Goal: Task Accomplishment & Management: Complete application form

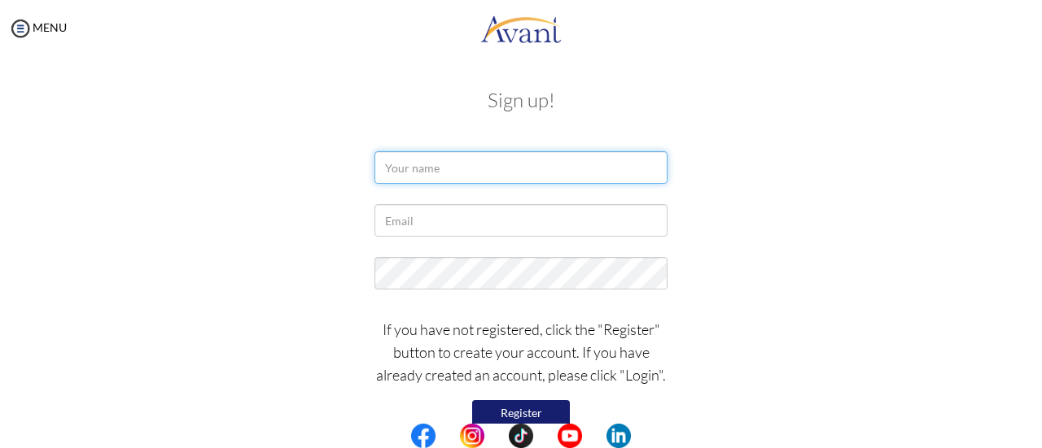
drag, startPoint x: 0, startPoint y: 0, endPoint x: 462, endPoint y: 180, distance: 496.1
click at [462, 180] on input "text" at bounding box center [520, 167] width 293 height 33
type input "Akua Osei"
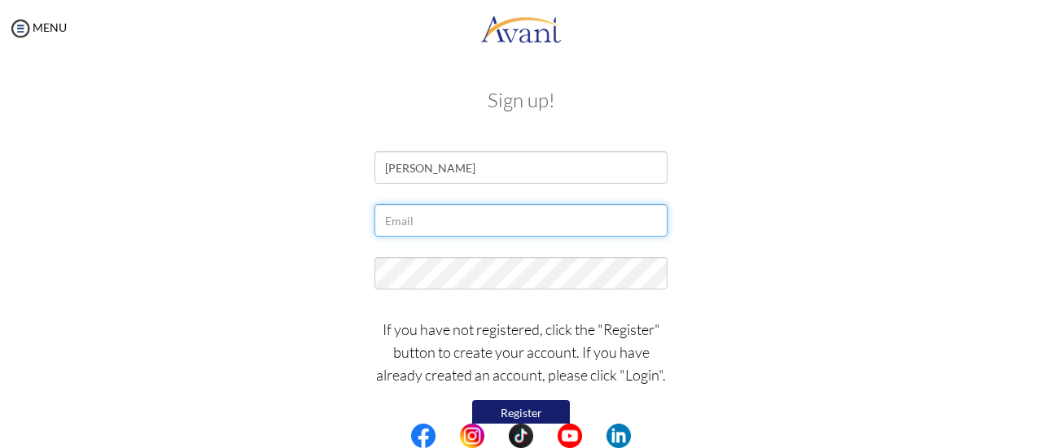
click at [444, 224] on input "text" at bounding box center [520, 220] width 293 height 33
type input "[EMAIL_ADDRESS][DOMAIN_NAME]"
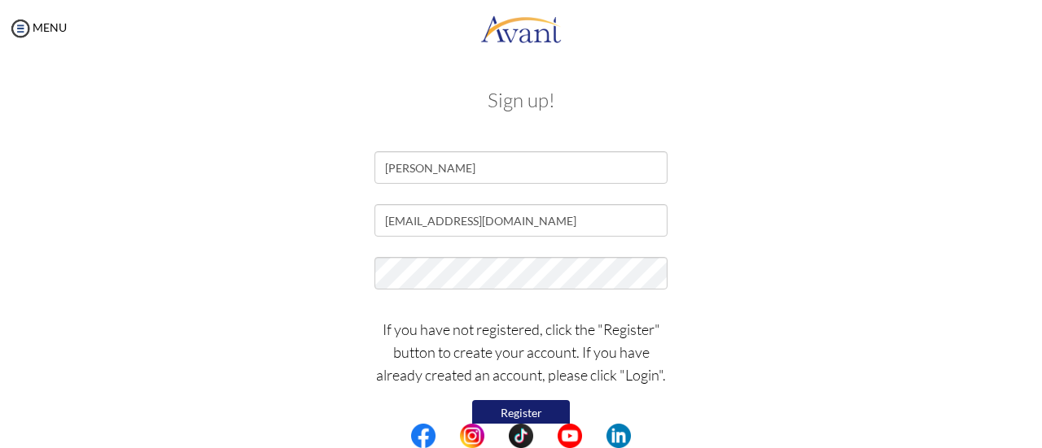
click at [816, 227] on div "[EMAIL_ADDRESS][DOMAIN_NAME]" at bounding box center [521, 224] width 952 height 41
click at [523, 407] on button "Register" at bounding box center [521, 413] width 98 height 26
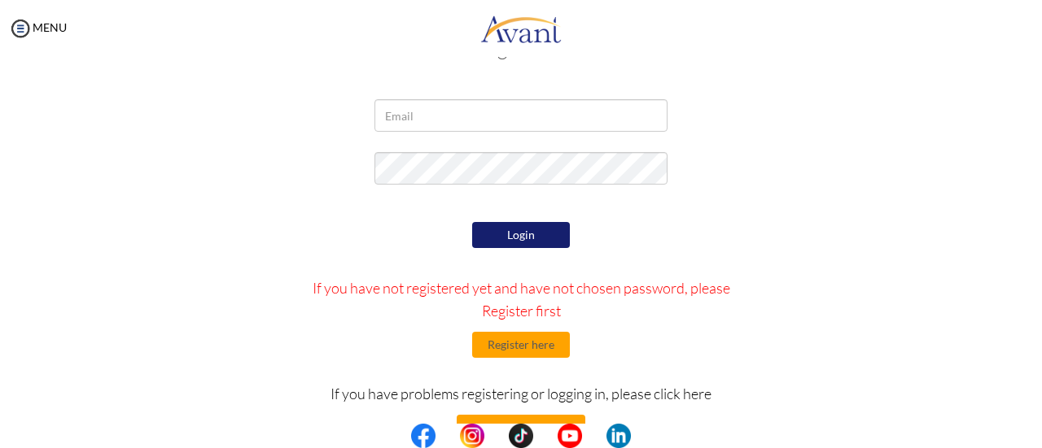
scroll to position [37, 0]
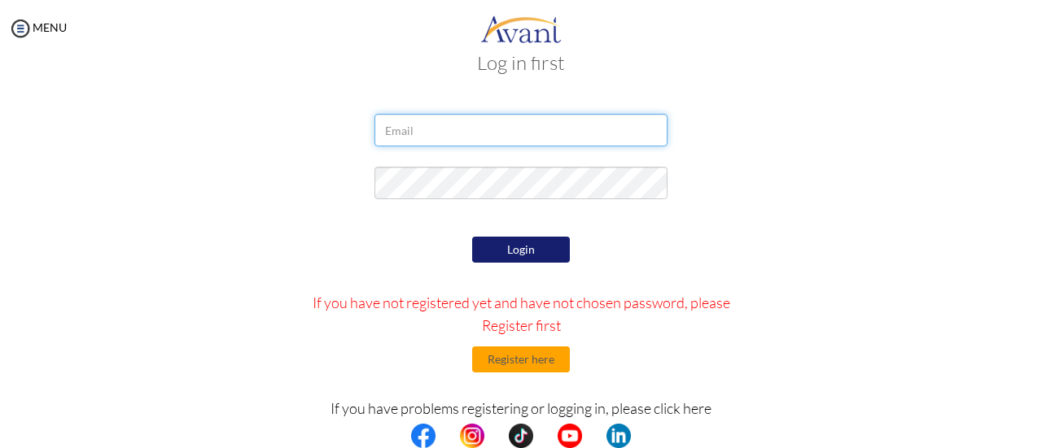
click at [436, 122] on input "email" at bounding box center [520, 130] width 293 height 33
type input "[EMAIL_ADDRESS][DOMAIN_NAME]"
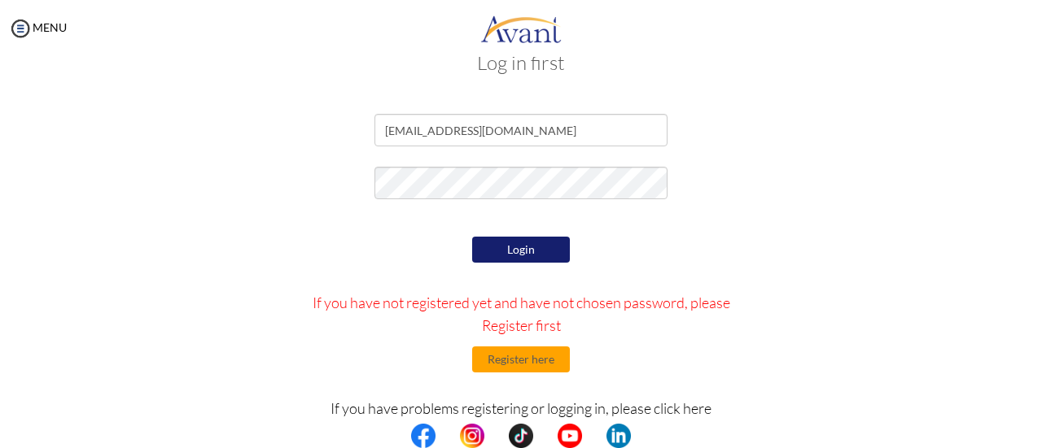
click at [536, 246] on button "Login" at bounding box center [521, 250] width 98 height 26
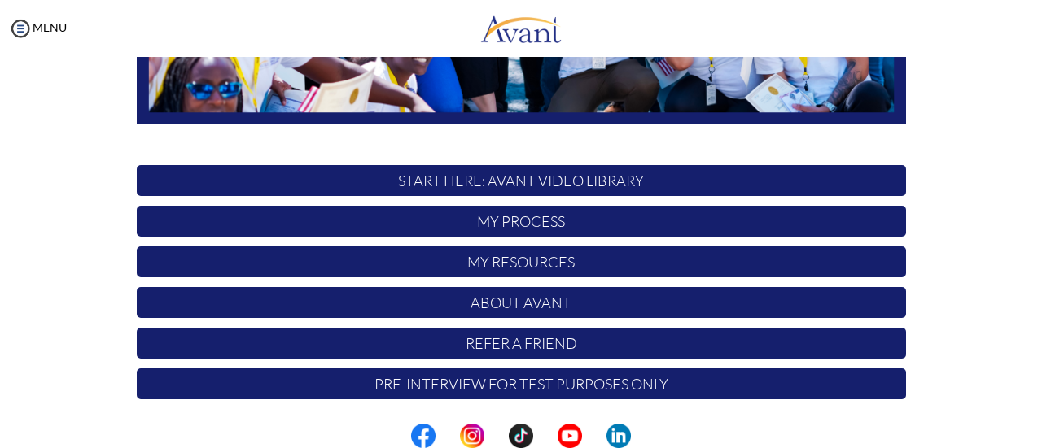
scroll to position [456, 0]
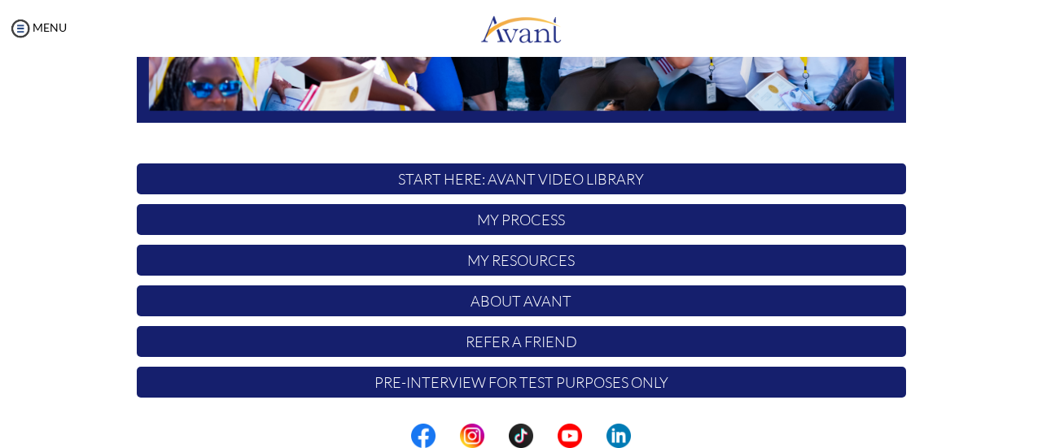
click at [503, 214] on p "My Process" at bounding box center [521, 219] width 769 height 31
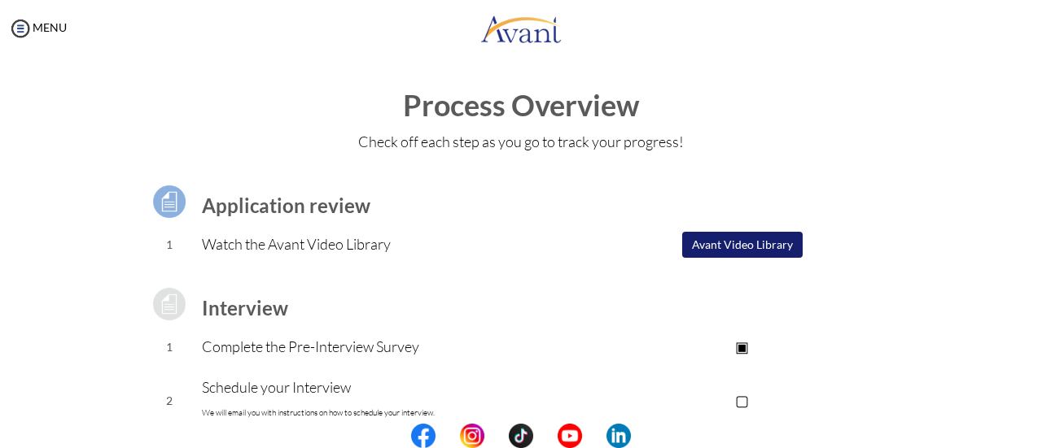
click at [753, 240] on button "Avant Video Library" at bounding box center [742, 245] width 120 height 26
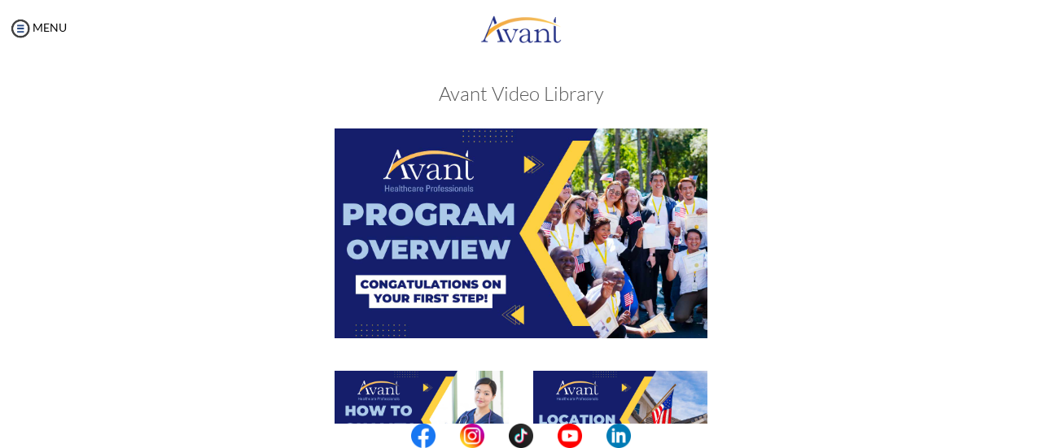
scroll to position [1, 0]
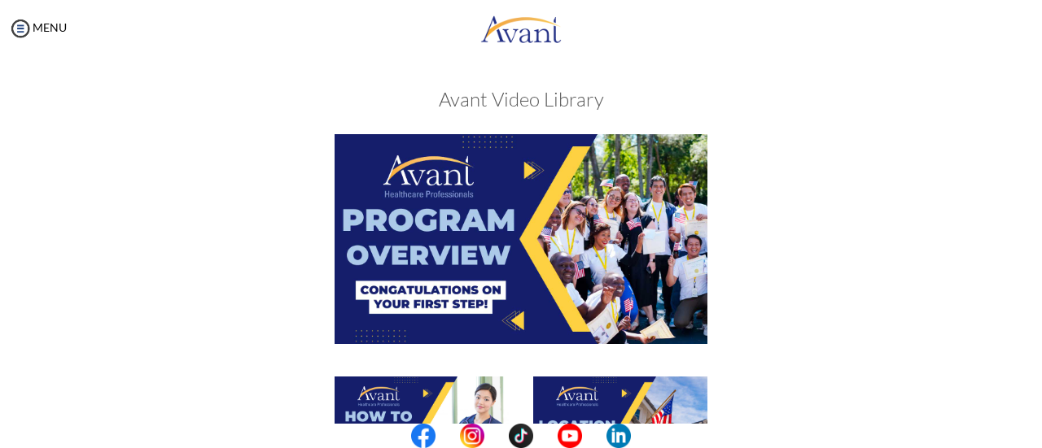
click at [534, 217] on img at bounding box center [521, 238] width 373 height 209
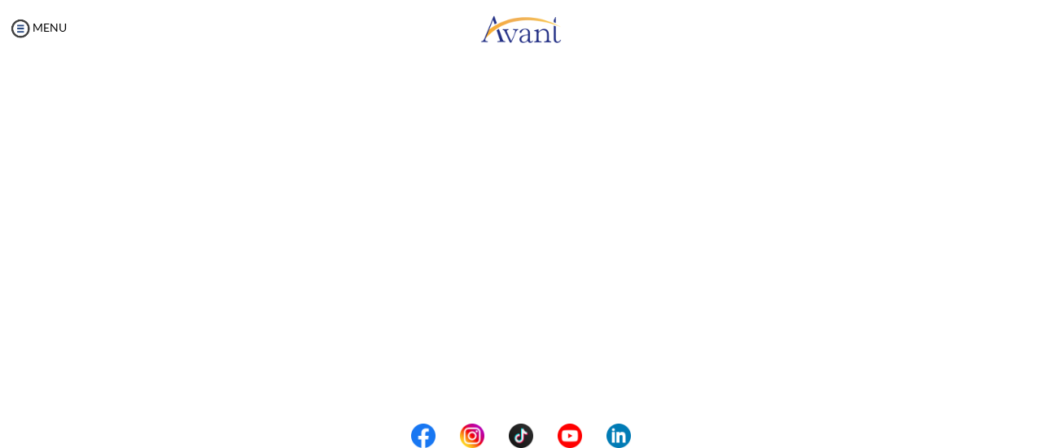
scroll to position [352, 0]
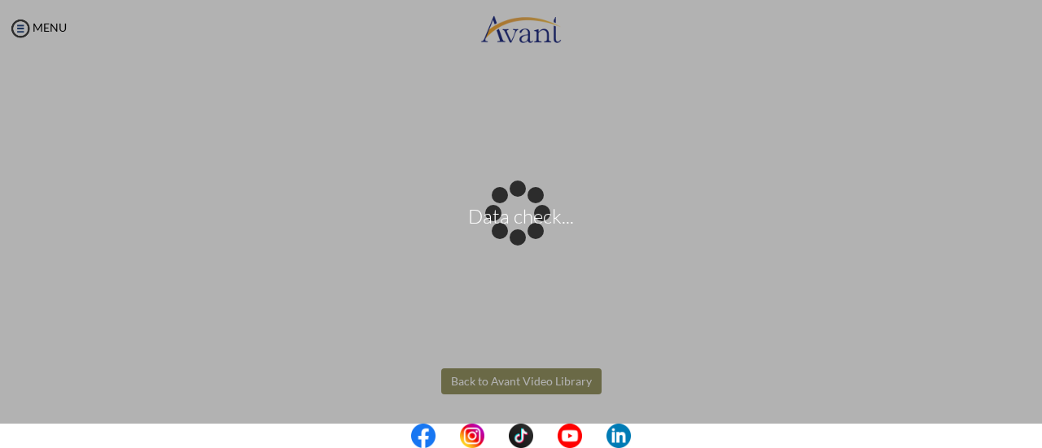
click at [495, 378] on body "Data check... Maintenance break. Please come back in 2 hours. MENU My Status Wh…" at bounding box center [521, 224] width 1042 height 448
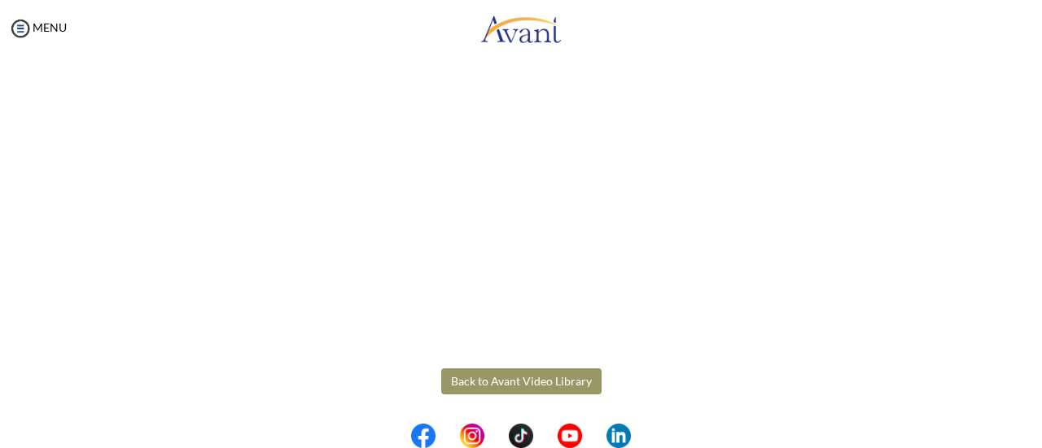
click at [505, 382] on button "Back to Avant Video Library" at bounding box center [521, 382] width 160 height 26
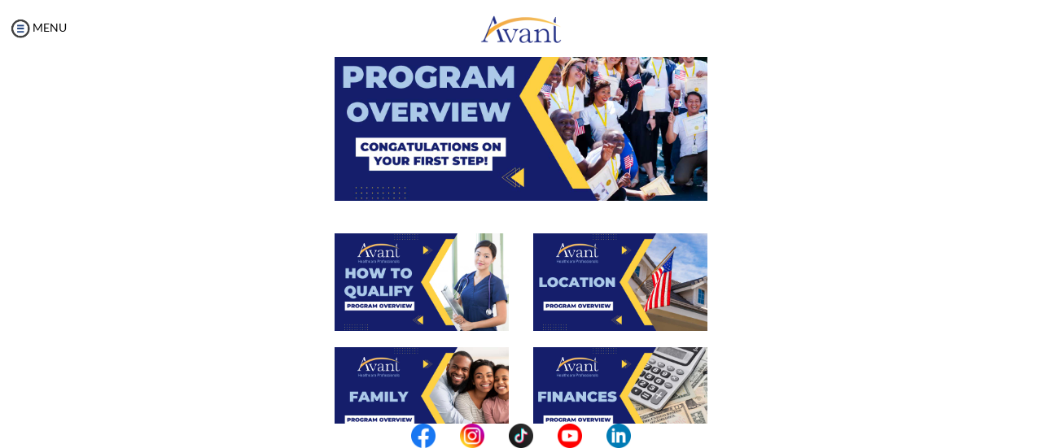
scroll to position [145, 0]
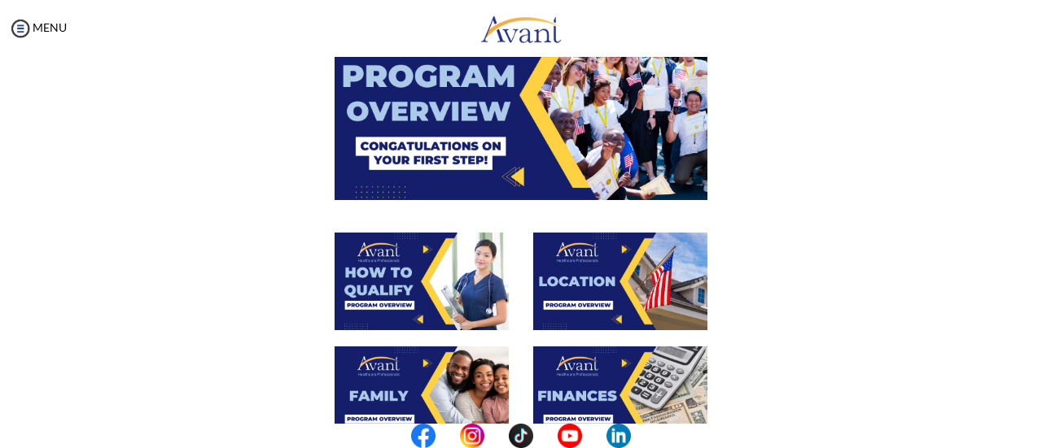
click at [401, 271] on img at bounding box center [422, 282] width 174 height 98
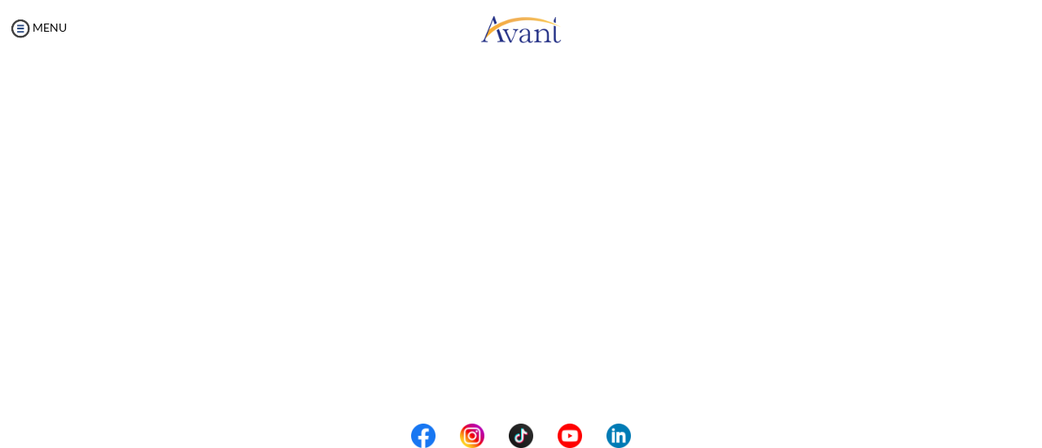
scroll to position [352, 0]
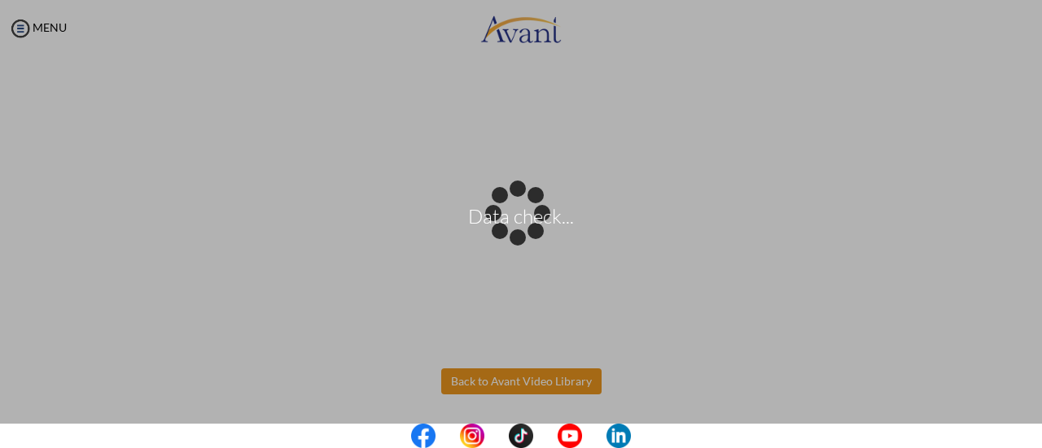
drag, startPoint x: 63, startPoint y: 69, endPoint x: 461, endPoint y: 376, distance: 501.9
click at [461, 376] on body "Data check... Maintenance break. Please come back in 2 hours. MENU My Status Wh…" at bounding box center [521, 224] width 1042 height 448
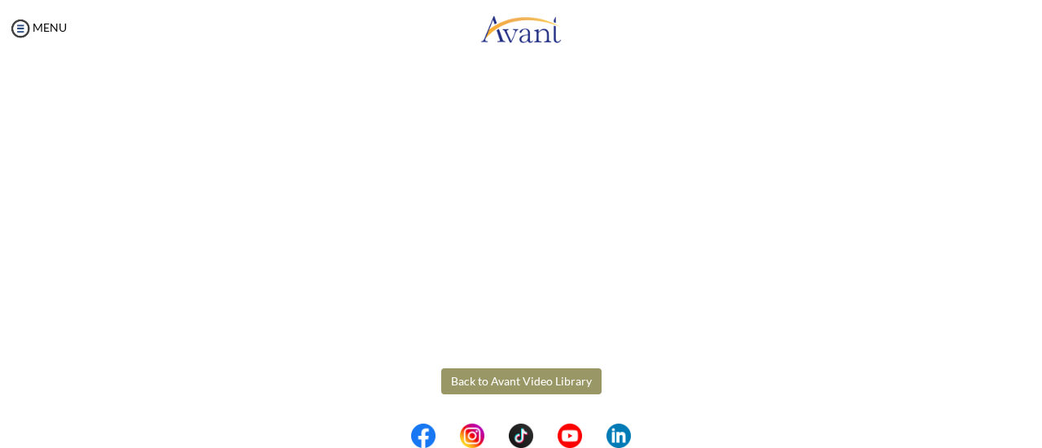
click at [571, 382] on button "Back to Avant Video Library" at bounding box center [521, 382] width 160 height 26
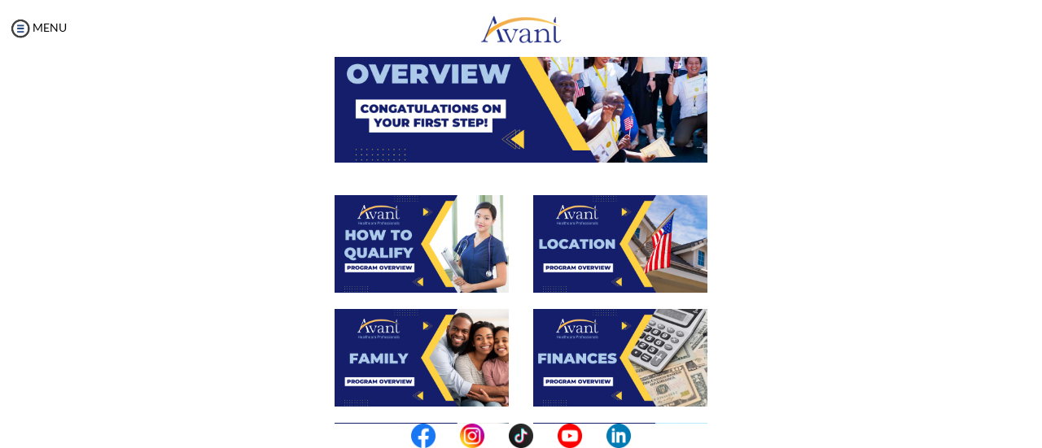
scroll to position [184, 0]
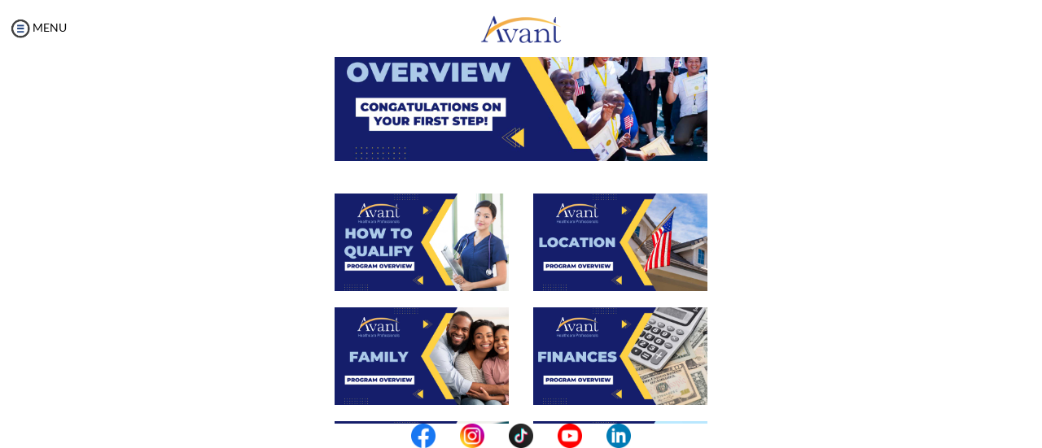
click at [580, 238] on img at bounding box center [620, 243] width 174 height 98
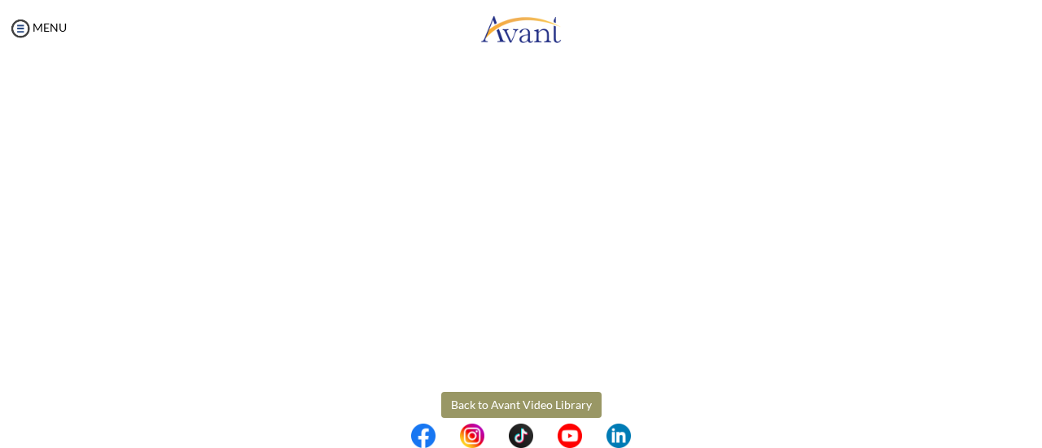
scroll to position [329, 0]
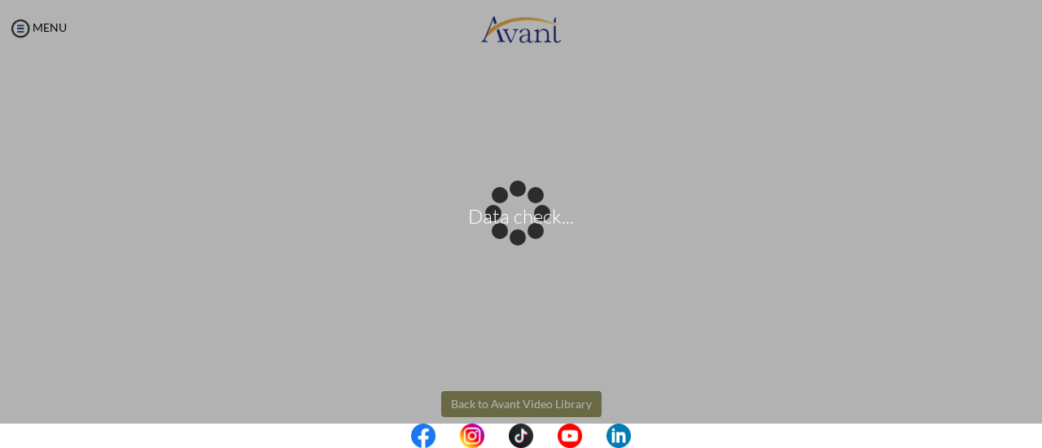
click at [553, 409] on body "Data check... Maintenance break. Please come back in 2 hours. MENU My Status Wh…" at bounding box center [521, 224] width 1042 height 448
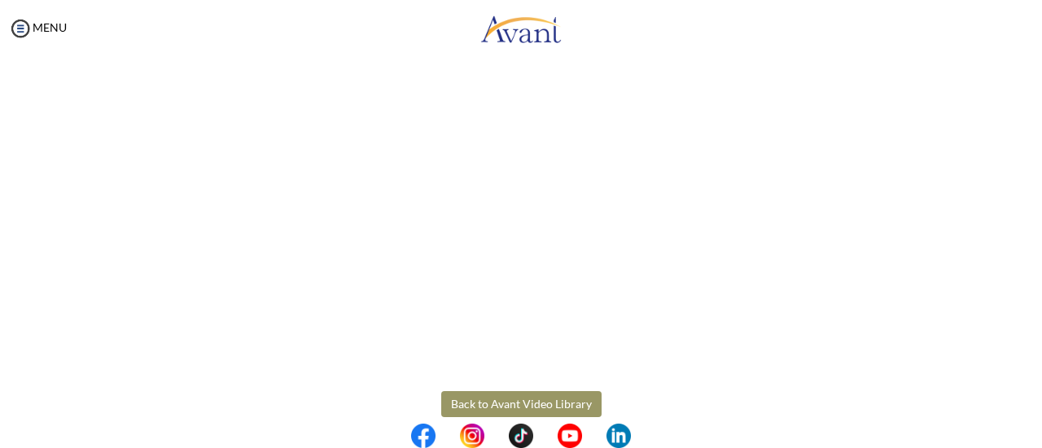
click at [518, 405] on button "Back to Avant Video Library" at bounding box center [521, 405] width 160 height 26
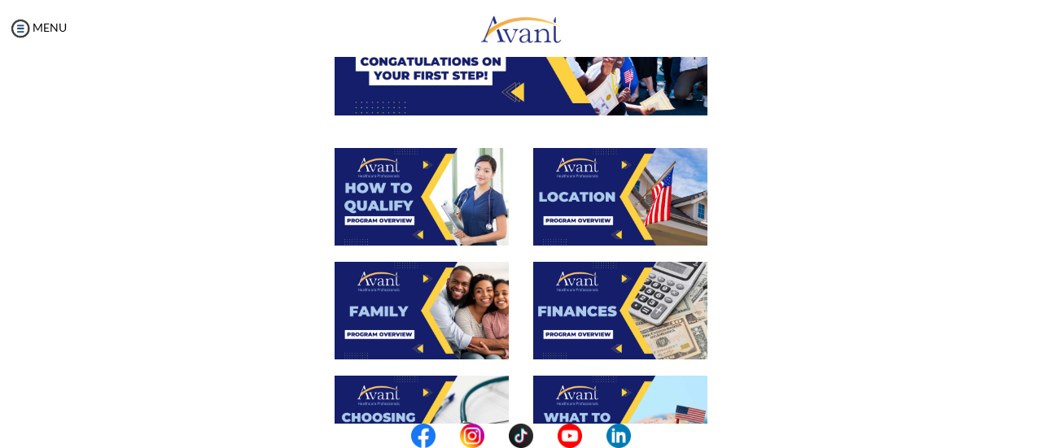
scroll to position [230, 0]
click at [440, 308] on img at bounding box center [422, 311] width 174 height 98
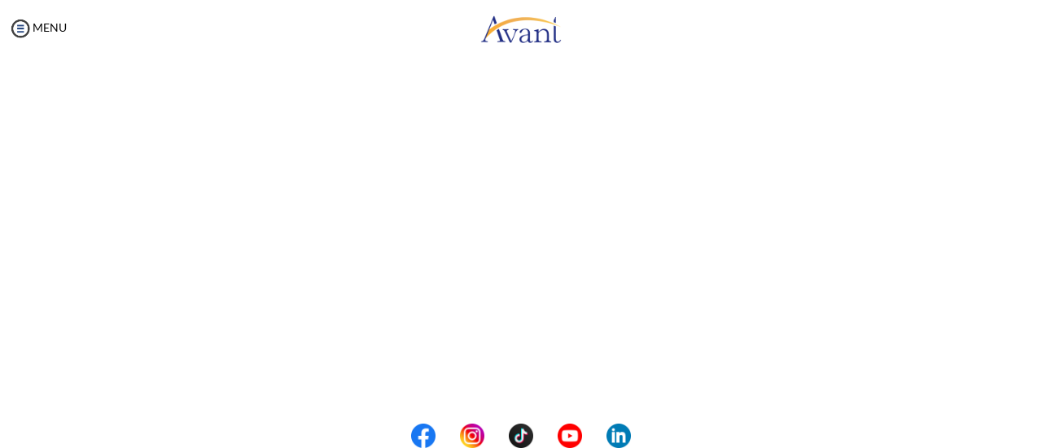
scroll to position [526, 0]
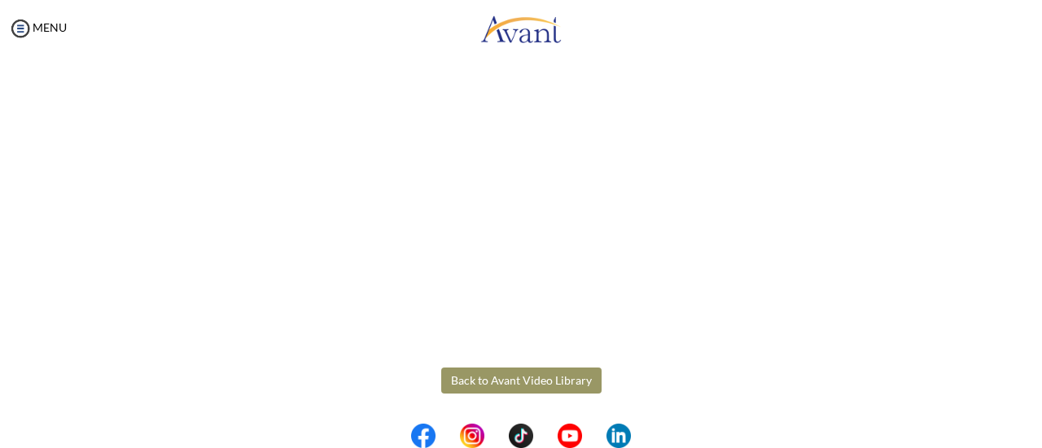
click at [549, 382] on body "Maintenance break. Please come back in 2 hours. MENU My Status What is the next…" at bounding box center [521, 224] width 1042 height 448
click at [549, 382] on button "Back to Avant Video Library" at bounding box center [521, 381] width 160 height 26
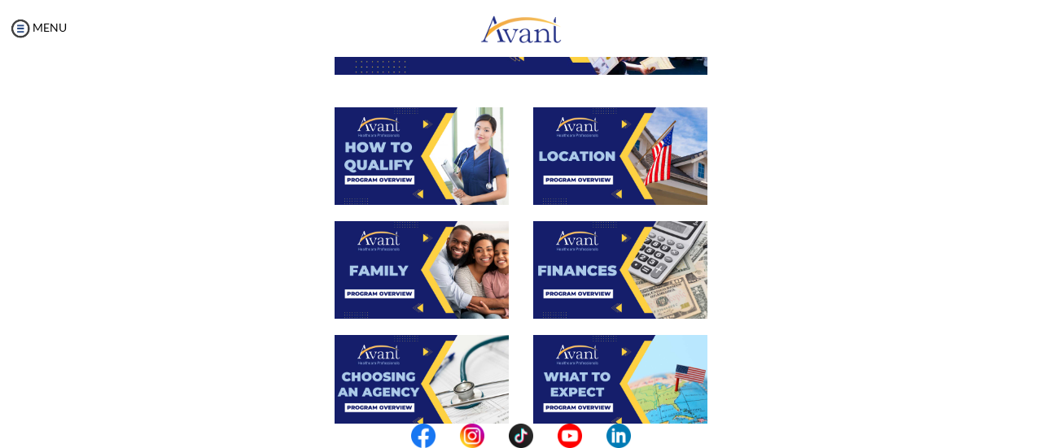
scroll to position [273, 0]
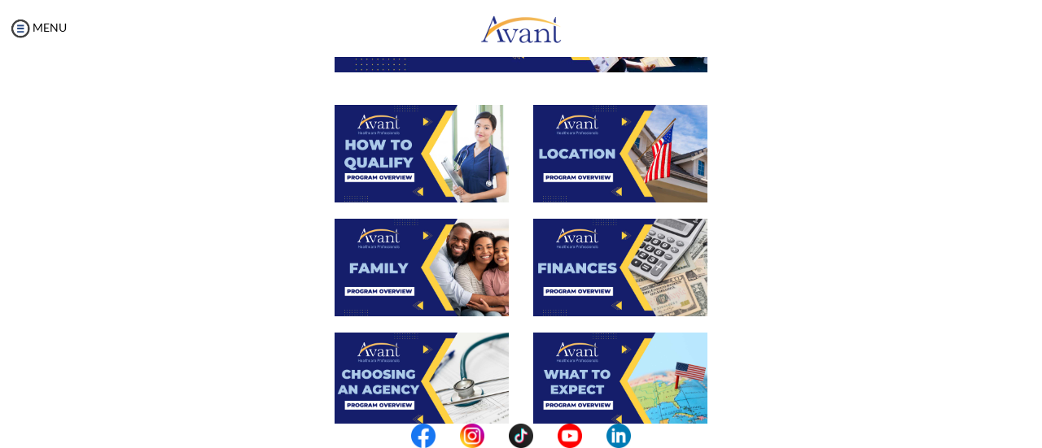
click at [579, 303] on img at bounding box center [620, 268] width 174 height 98
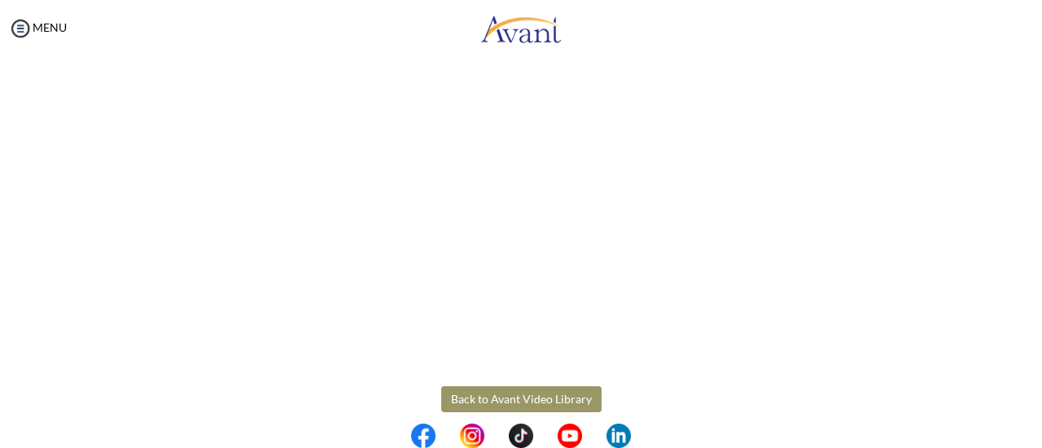
scroll to position [347, 0]
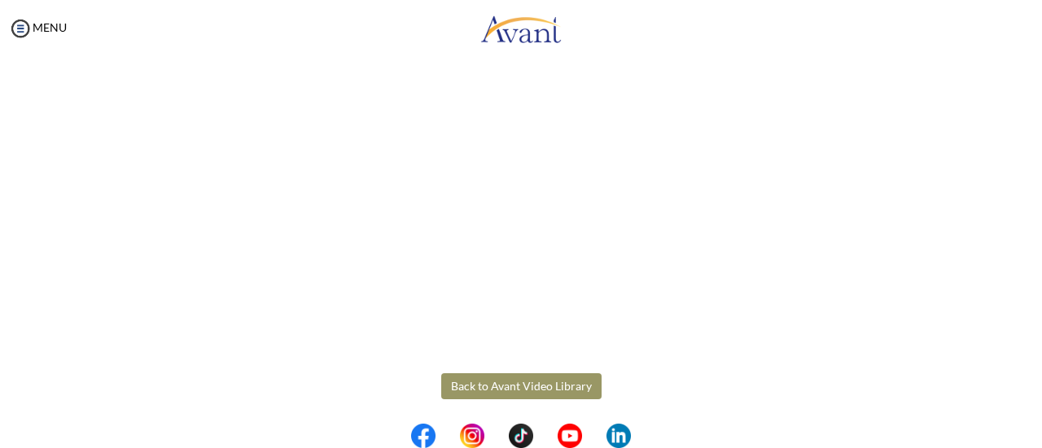
click at [470, 388] on body "Maintenance break. Please come back in 2 hours. MENU My Status What is the next…" at bounding box center [521, 224] width 1042 height 448
click at [496, 379] on button "Back to Avant Video Library" at bounding box center [521, 387] width 160 height 26
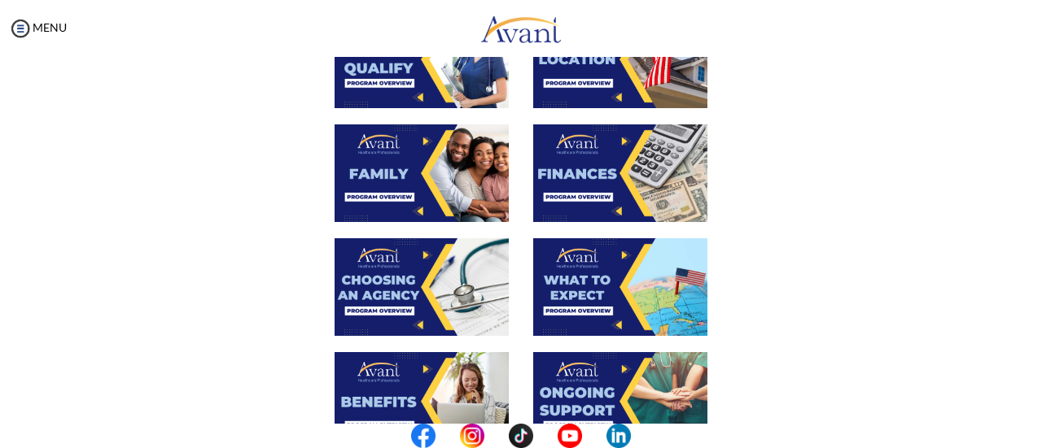
scroll to position [370, 0]
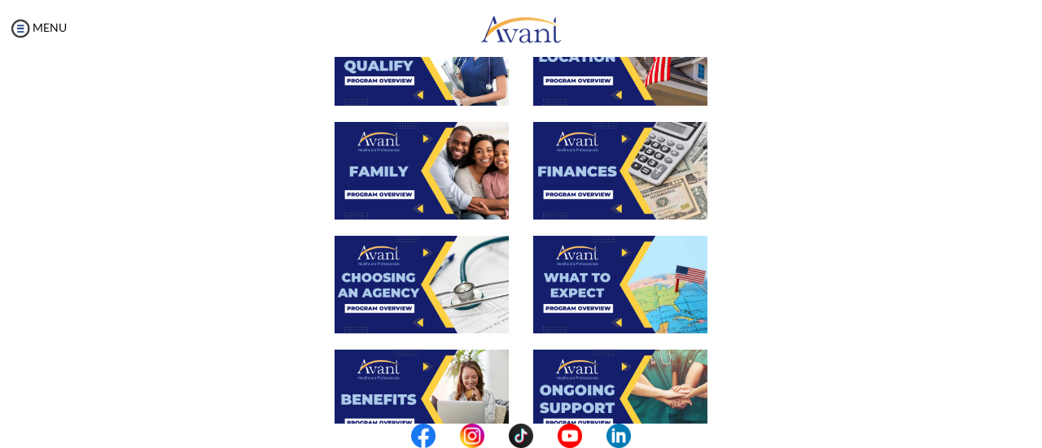
click at [389, 295] on img at bounding box center [422, 285] width 174 height 98
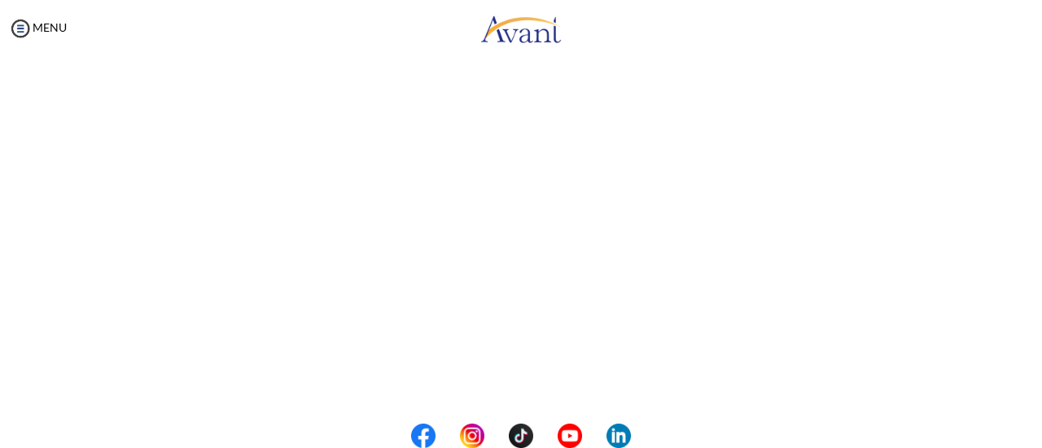
scroll to position [526, 0]
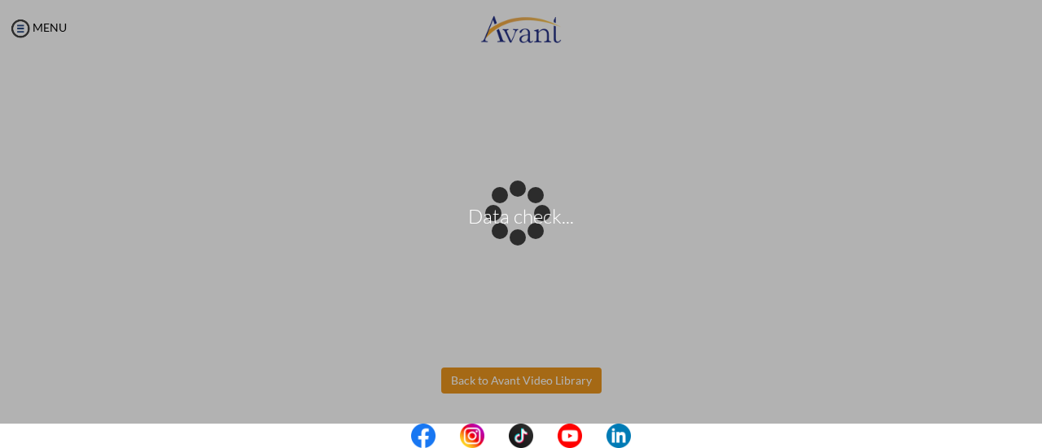
click at [513, 378] on body "Data check... Maintenance break. Please come back in 2 hours. MENU My Status Wh…" at bounding box center [521, 224] width 1042 height 448
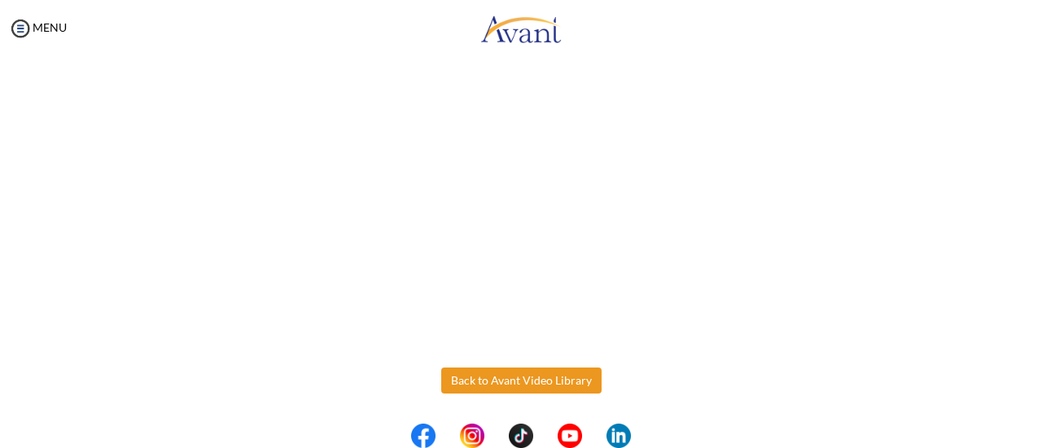
click at [513, 378] on button "Back to Avant Video Library" at bounding box center [521, 381] width 160 height 26
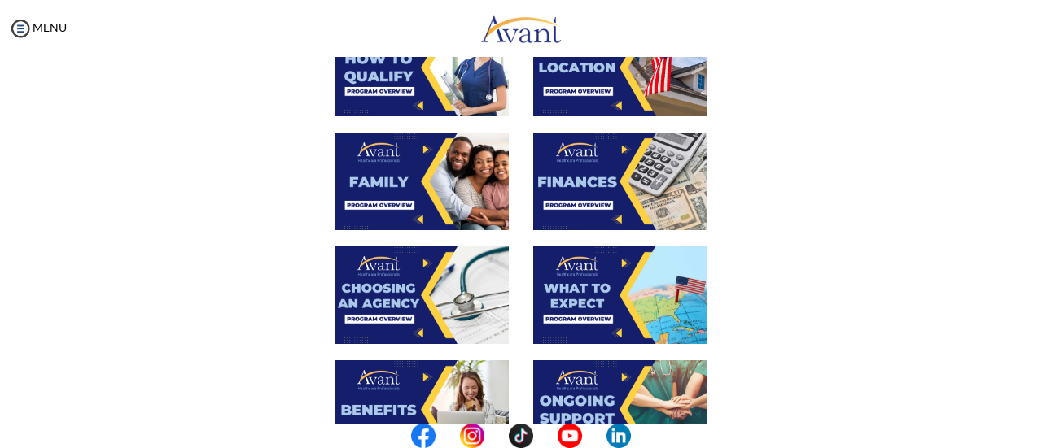
scroll to position [360, 0]
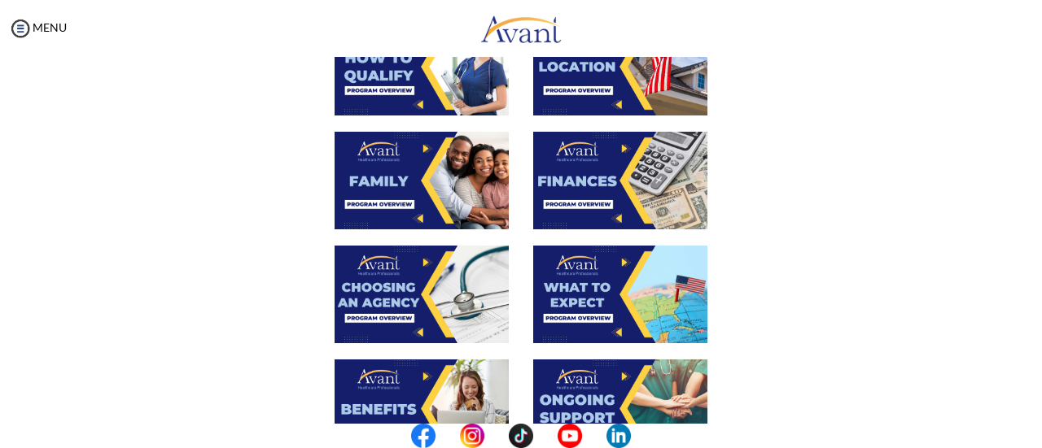
click at [589, 287] on img at bounding box center [620, 295] width 174 height 98
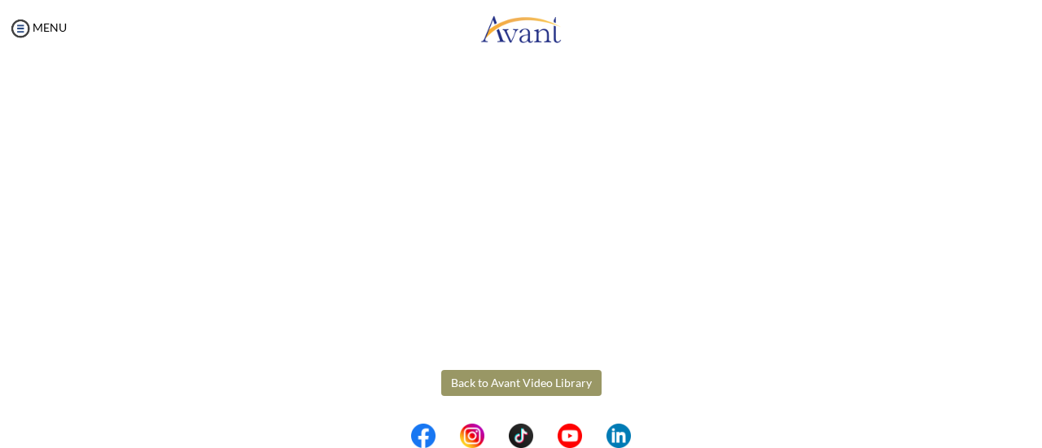
scroll to position [526, 0]
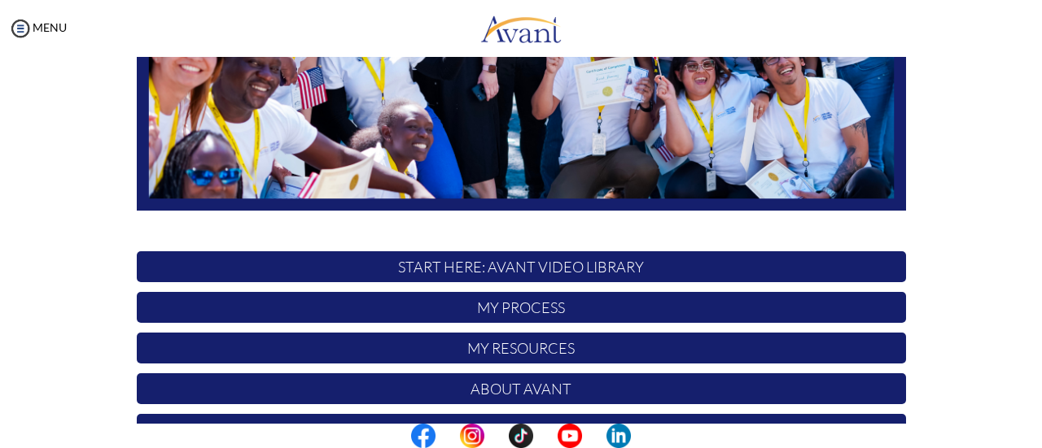
scroll to position [456, 0]
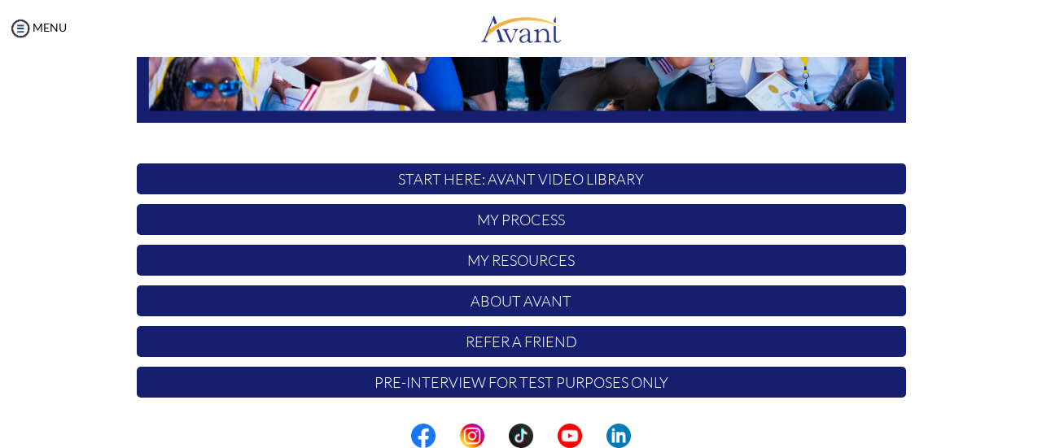
click at [540, 222] on p "My Process" at bounding box center [521, 219] width 769 height 31
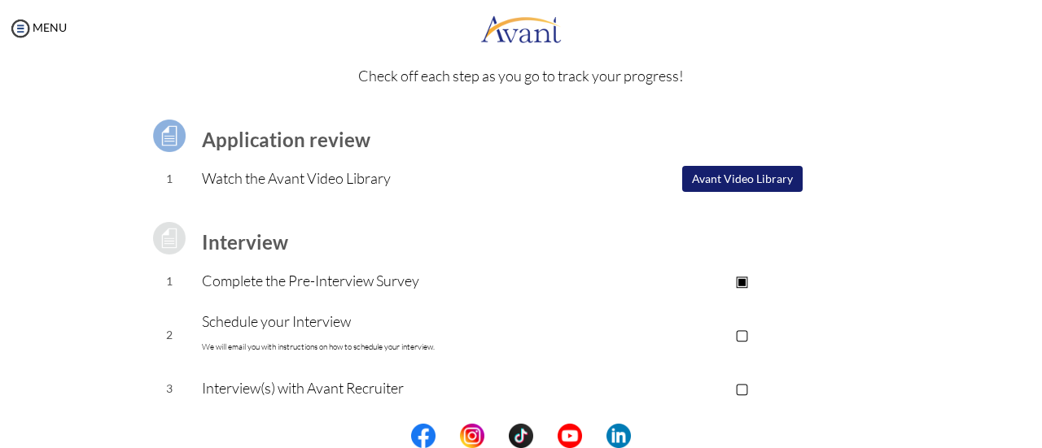
scroll to position [67, 0]
click at [739, 169] on button "Avant Video Library" at bounding box center [742, 178] width 120 height 26
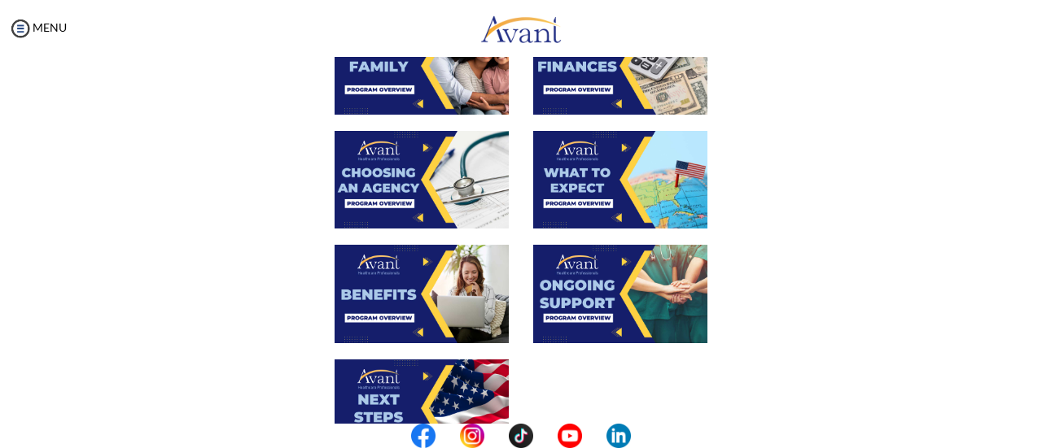
scroll to position [475, 0]
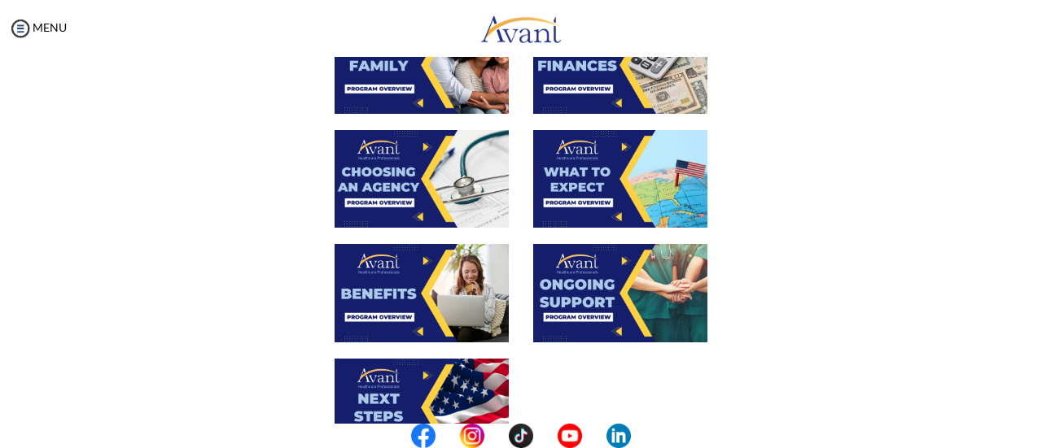
click at [587, 191] on img at bounding box center [620, 179] width 174 height 98
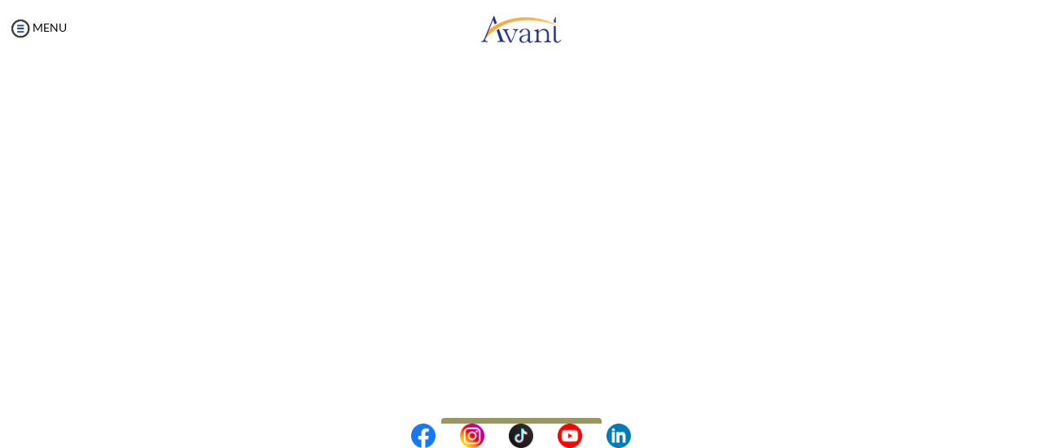
scroll to position [526, 0]
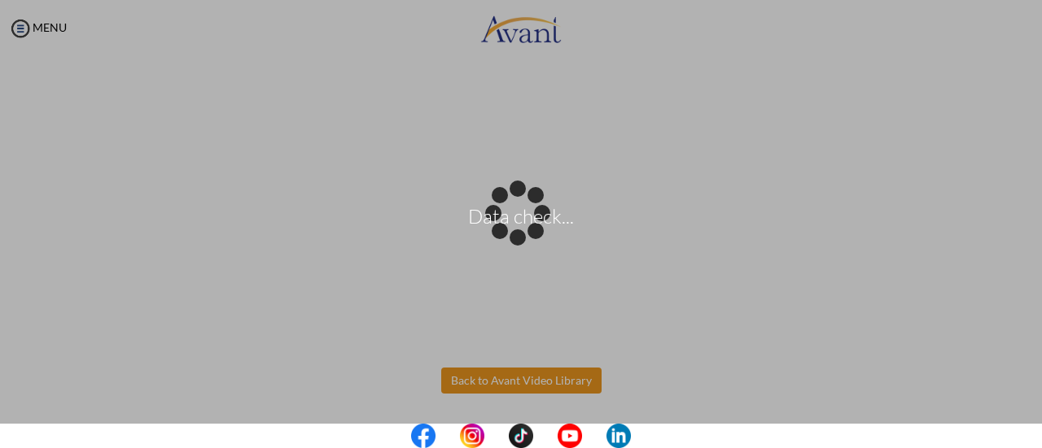
click at [539, 378] on body "Data check... Maintenance break. Please come back in 2 hours. MENU My Status Wh…" at bounding box center [521, 224] width 1042 height 448
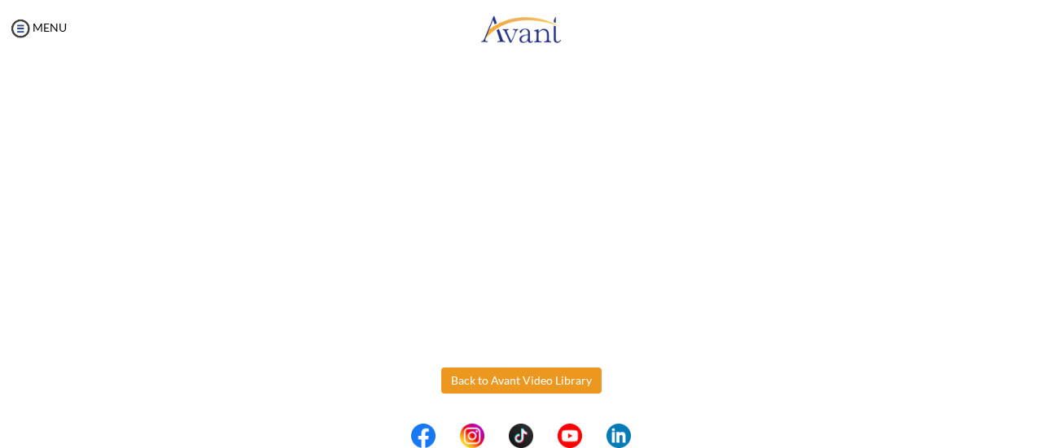
click at [539, 378] on button "Back to Avant Video Library" at bounding box center [521, 381] width 160 height 26
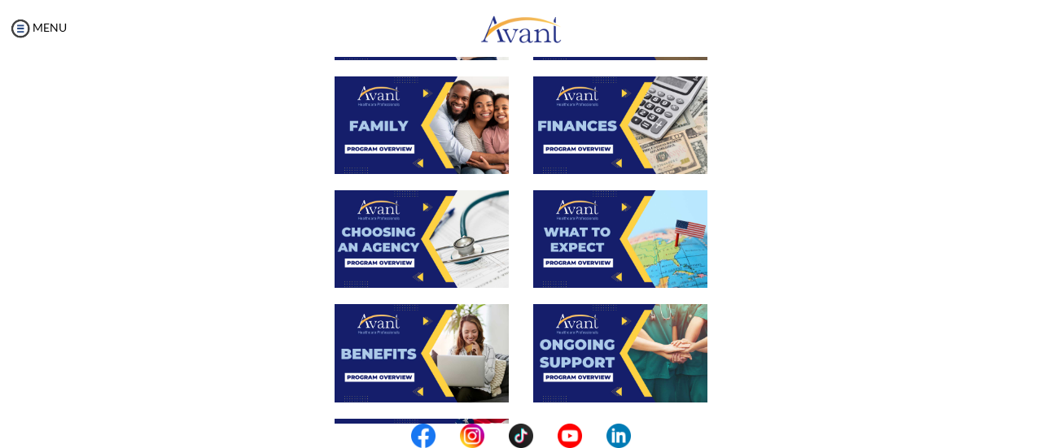
scroll to position [503, 0]
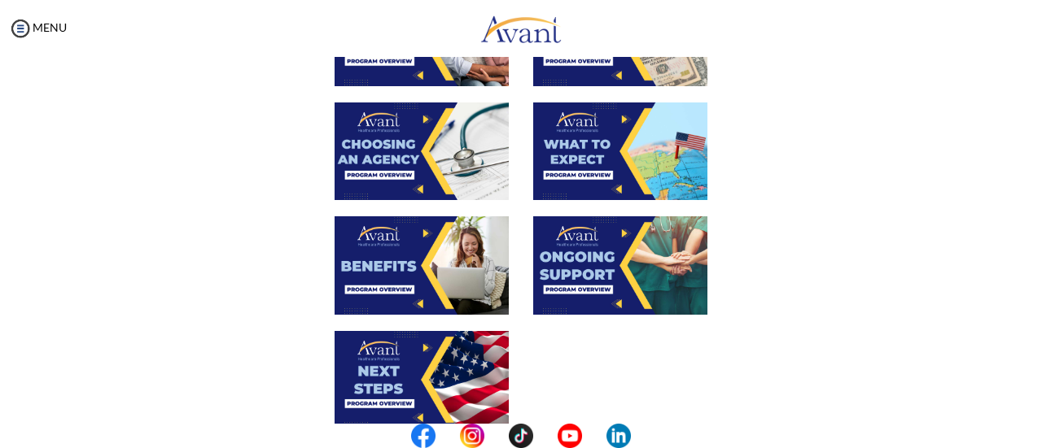
click at [402, 277] on img at bounding box center [422, 266] width 174 height 98
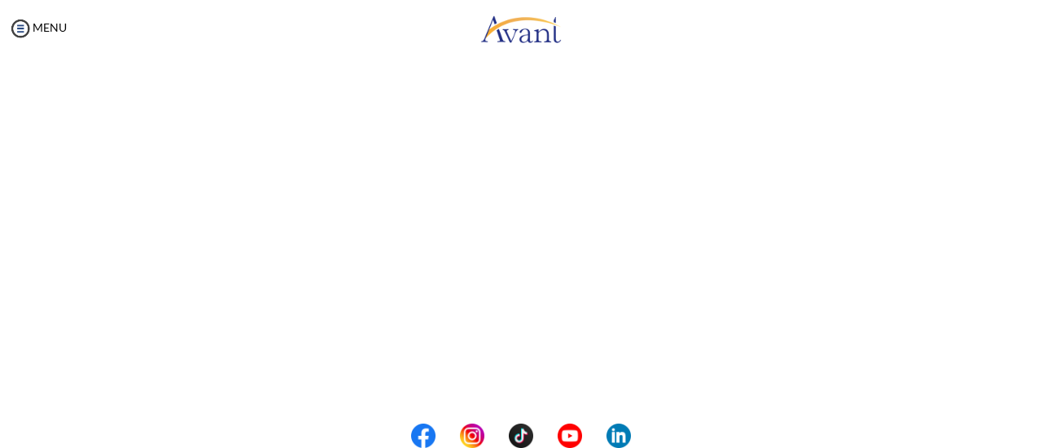
scroll to position [526, 0]
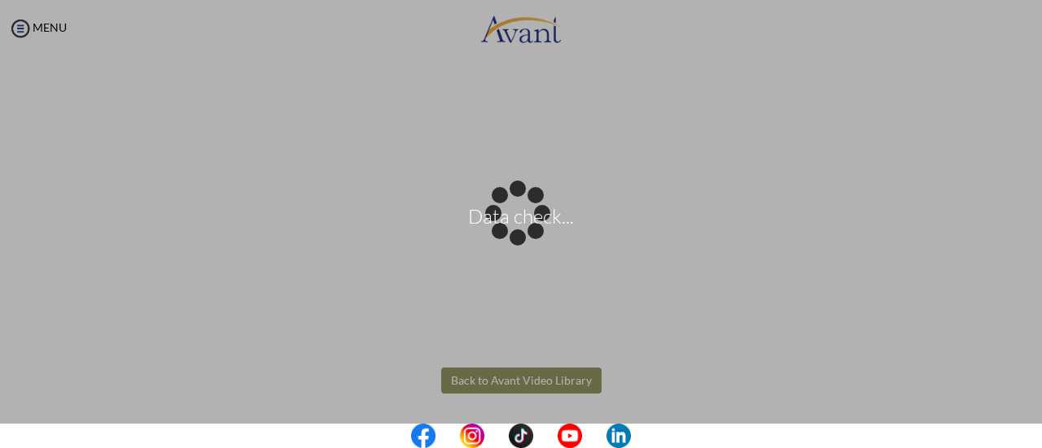
click at [529, 386] on body "Data check... Maintenance break. Please come back in 2 hours. MENU My Status Wh…" at bounding box center [521, 224] width 1042 height 448
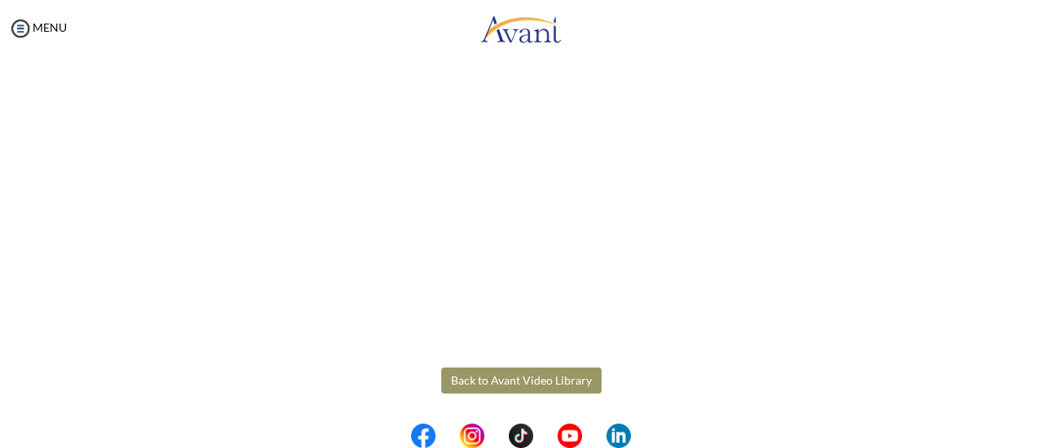
click at [529, 386] on button "Back to Avant Video Library" at bounding box center [521, 381] width 160 height 26
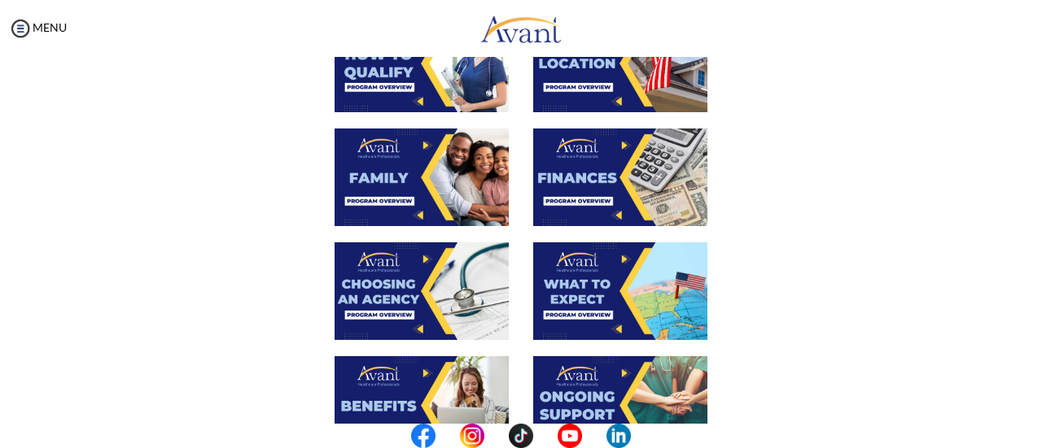
scroll to position [510, 0]
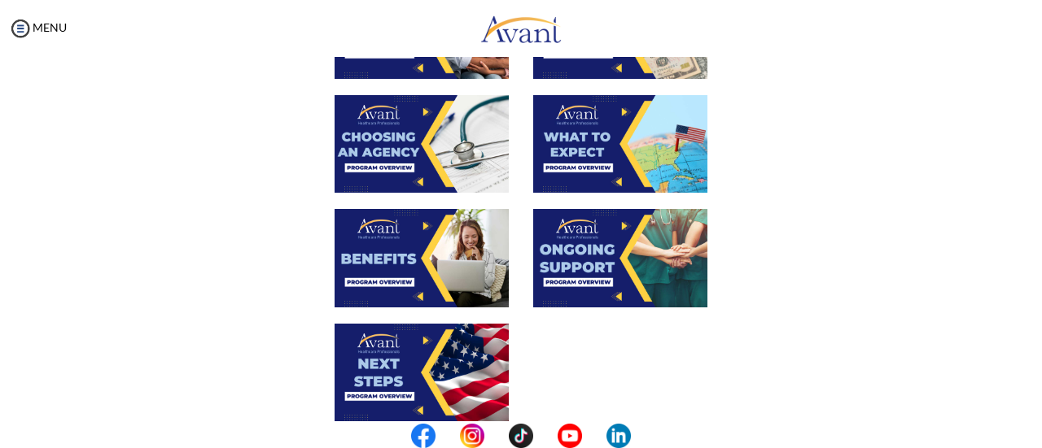
click at [581, 256] on img at bounding box center [620, 258] width 174 height 98
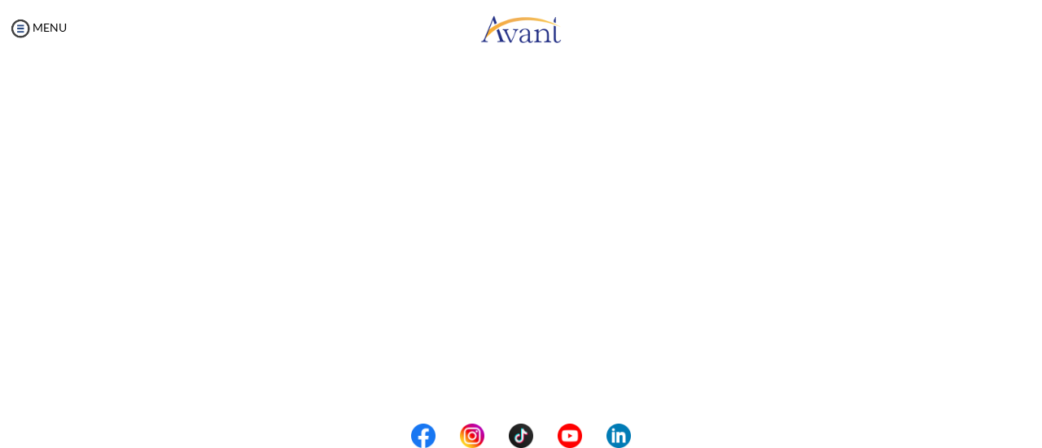
scroll to position [526, 0]
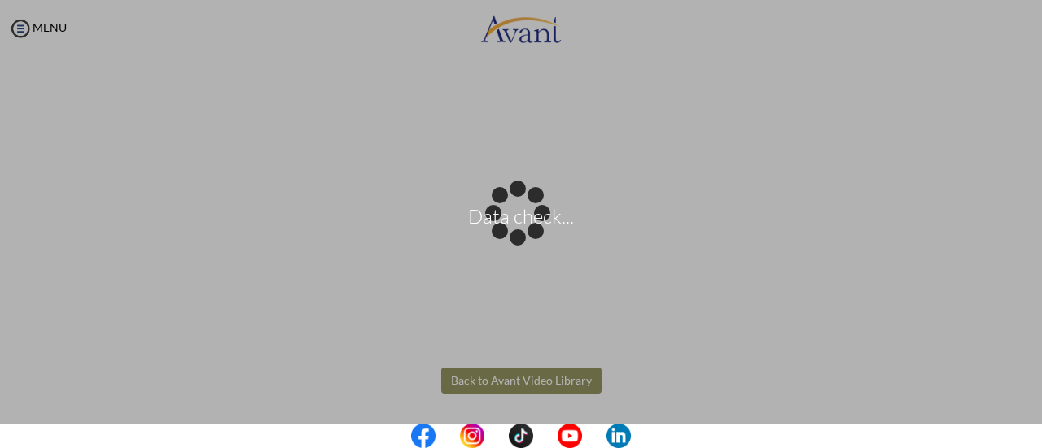
click at [531, 390] on body "Data check... Maintenance break. Please come back in 2 hours. MENU My Status Wh…" at bounding box center [521, 224] width 1042 height 448
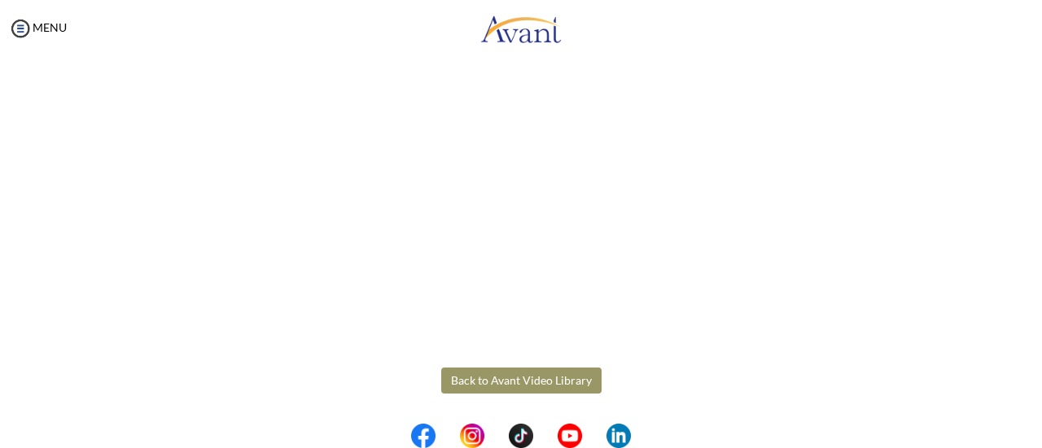
click at [546, 377] on button "Back to Avant Video Library" at bounding box center [521, 381] width 160 height 26
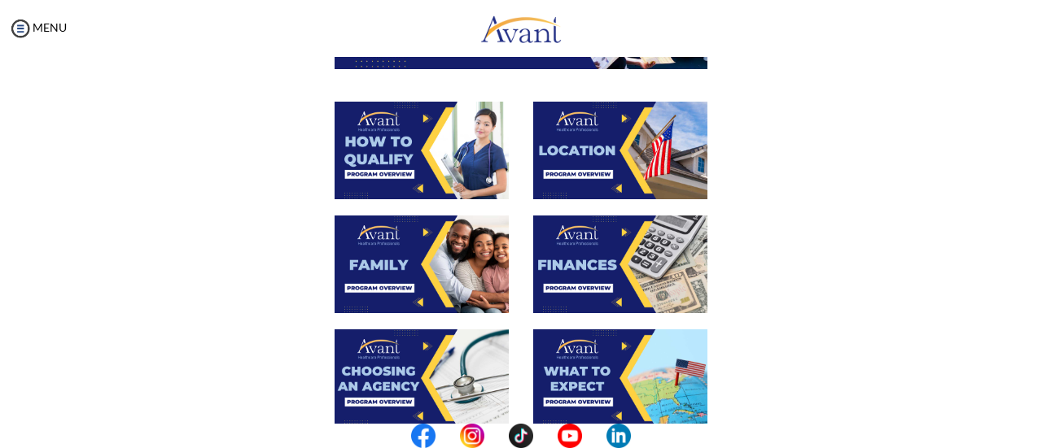
scroll to position [557, 0]
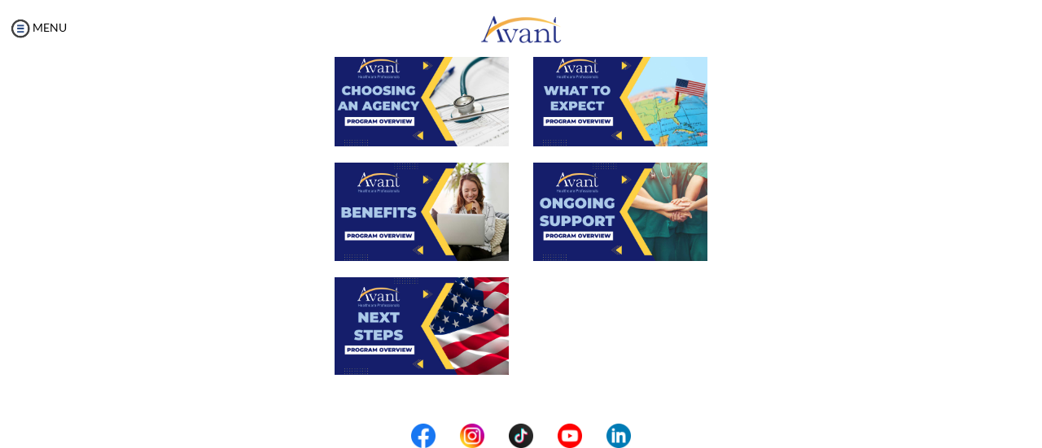
click at [435, 305] on img at bounding box center [422, 327] width 174 height 98
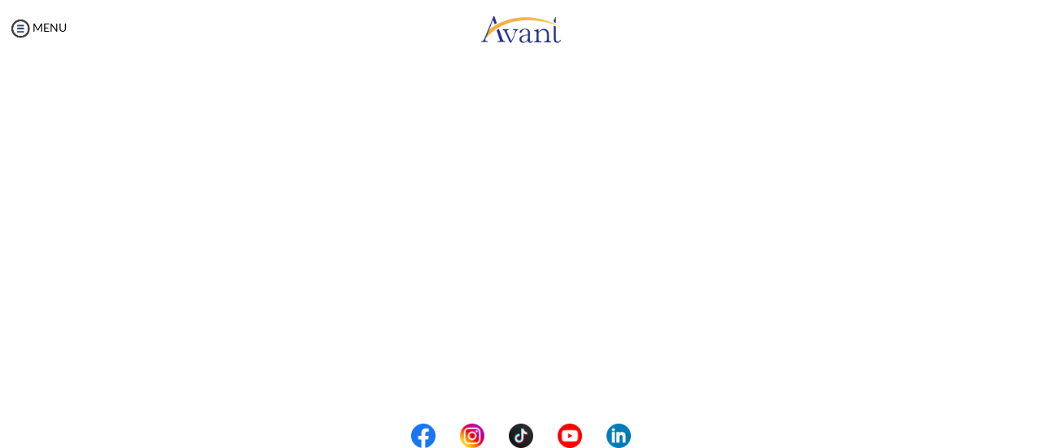
scroll to position [526, 0]
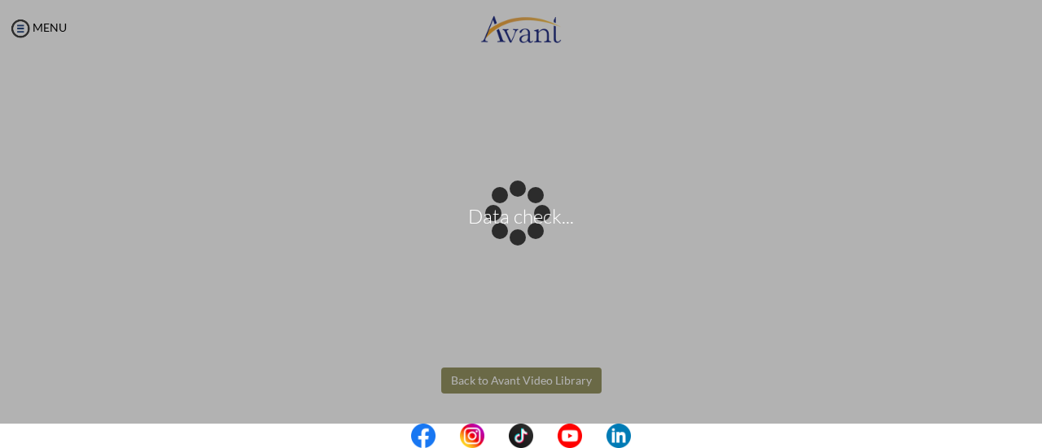
click at [494, 385] on body "Data check... Maintenance break. Please come back in 2 hours. MENU My Status Wh…" at bounding box center [521, 224] width 1042 height 448
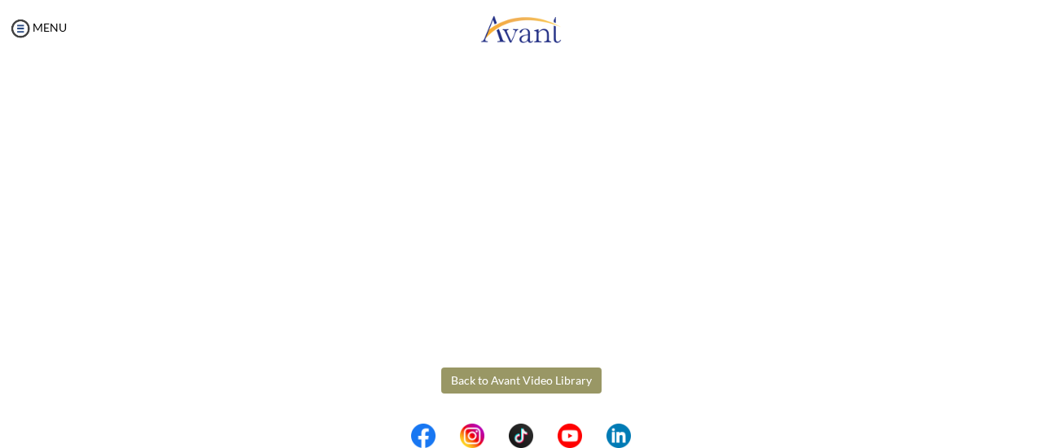
click at [494, 385] on button "Back to Avant Video Library" at bounding box center [521, 381] width 160 height 26
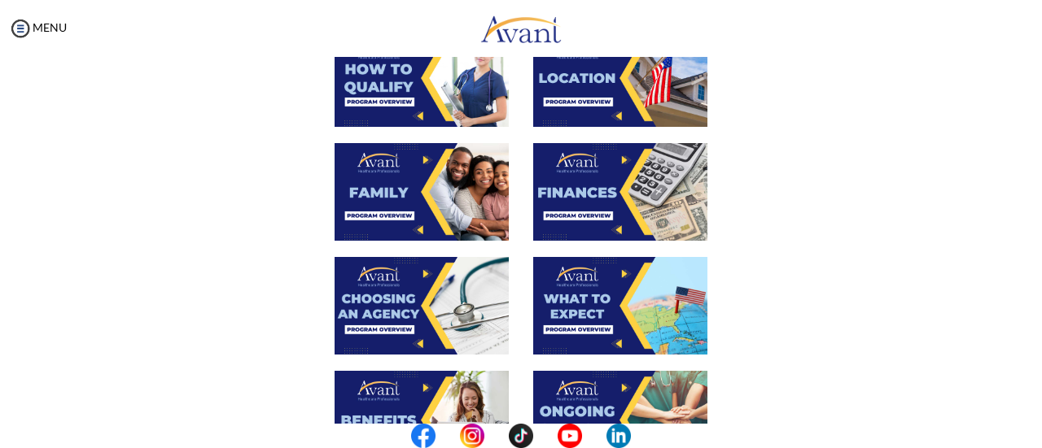
scroll to position [670, 0]
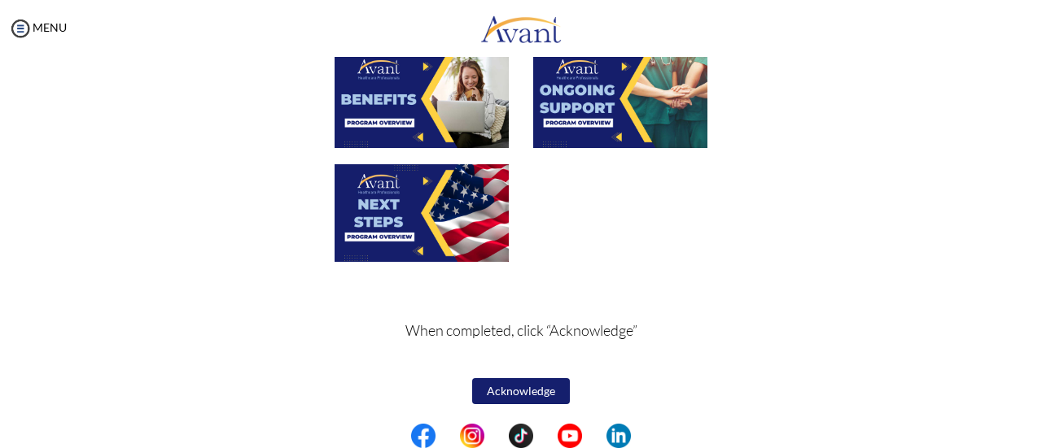
click at [505, 389] on button "Acknowledge" at bounding box center [521, 391] width 98 height 26
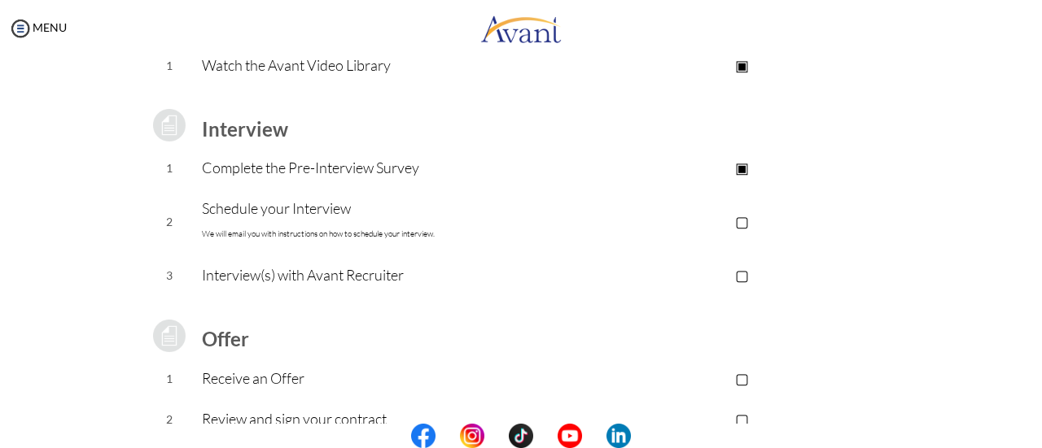
scroll to position [186, 0]
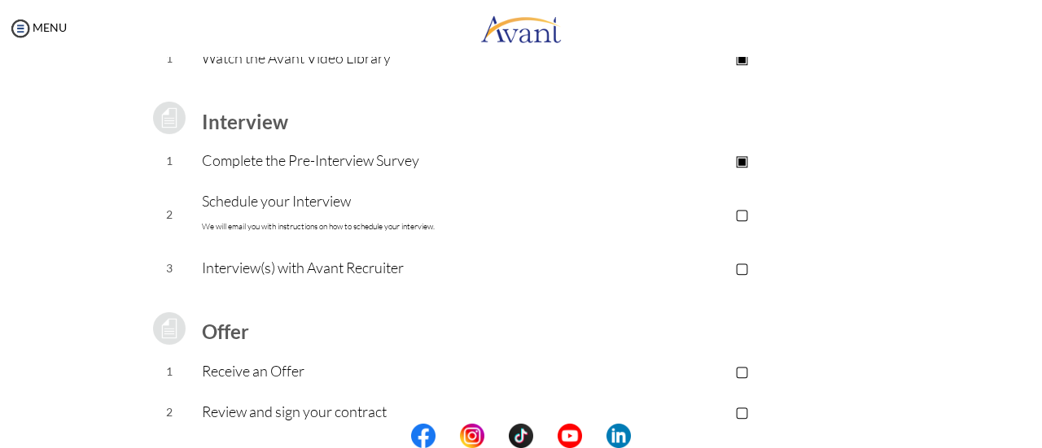
click at [412, 161] on p "Complete the Pre-Interview Survey" at bounding box center [390, 160] width 377 height 23
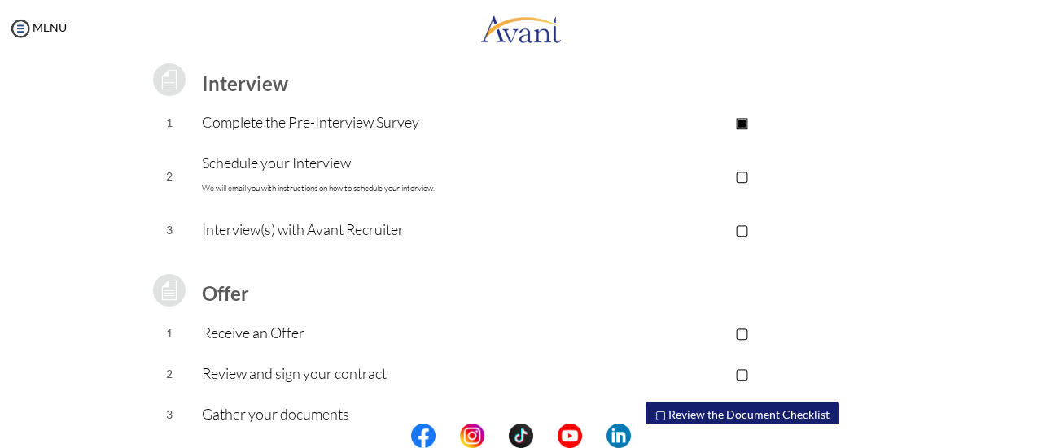
scroll to position [225, 0]
click at [739, 170] on p "▢" at bounding box center [742, 175] width 326 height 23
click at [736, 230] on p "▢" at bounding box center [742, 228] width 326 height 23
click at [736, 230] on p "▣" at bounding box center [742, 228] width 326 height 23
click at [741, 178] on p "▣" at bounding box center [742, 175] width 326 height 23
